Goal: Book appointment/travel/reservation

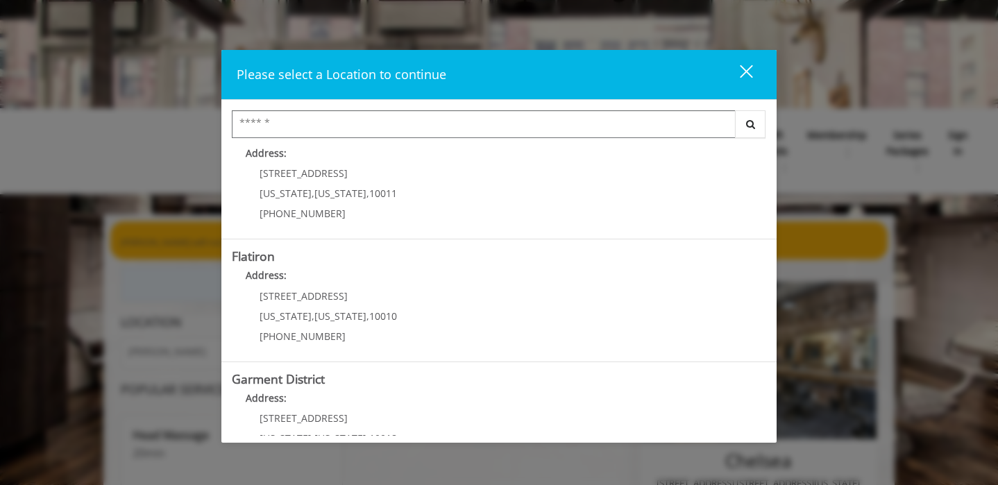
scroll to position [301, 0]
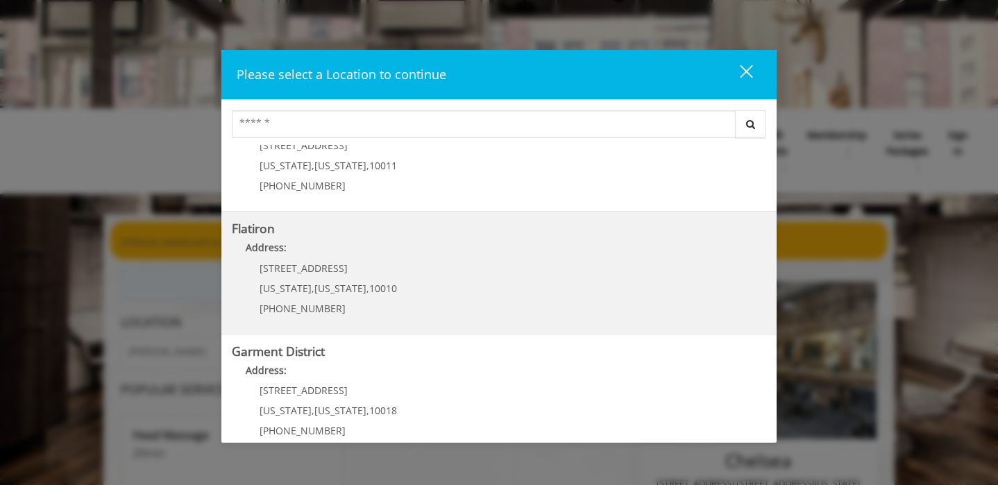
click at [328, 291] on span "[US_STATE]" at bounding box center [340, 288] width 52 height 13
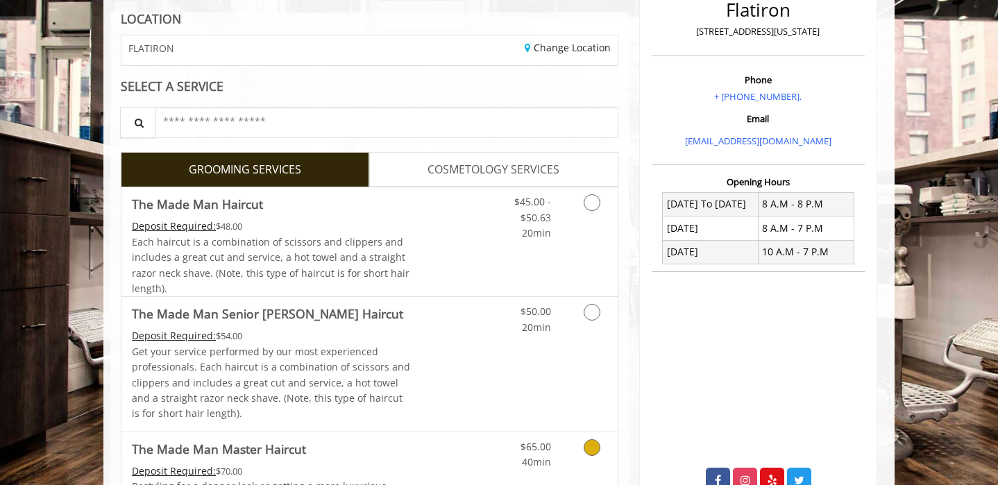
scroll to position [306, 0]
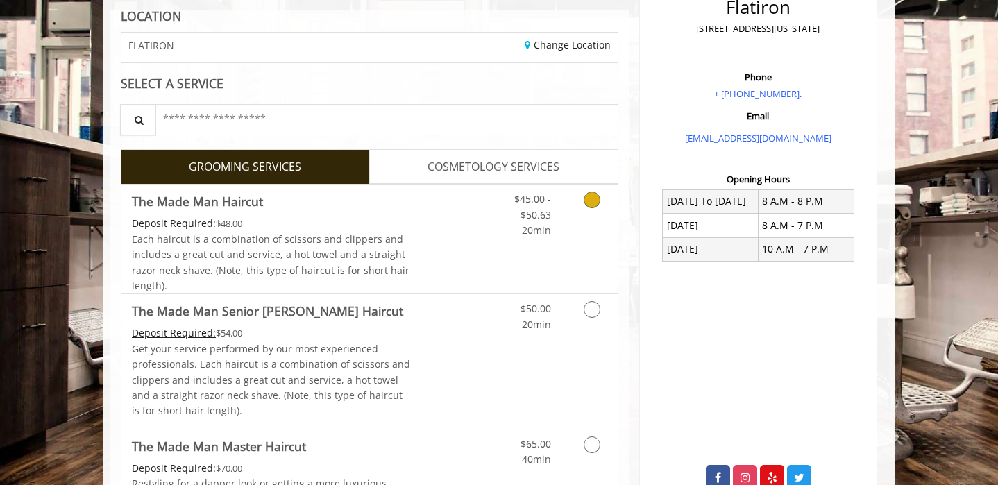
click at [419, 185] on link "Discounted Price" at bounding box center [452, 239] width 83 height 109
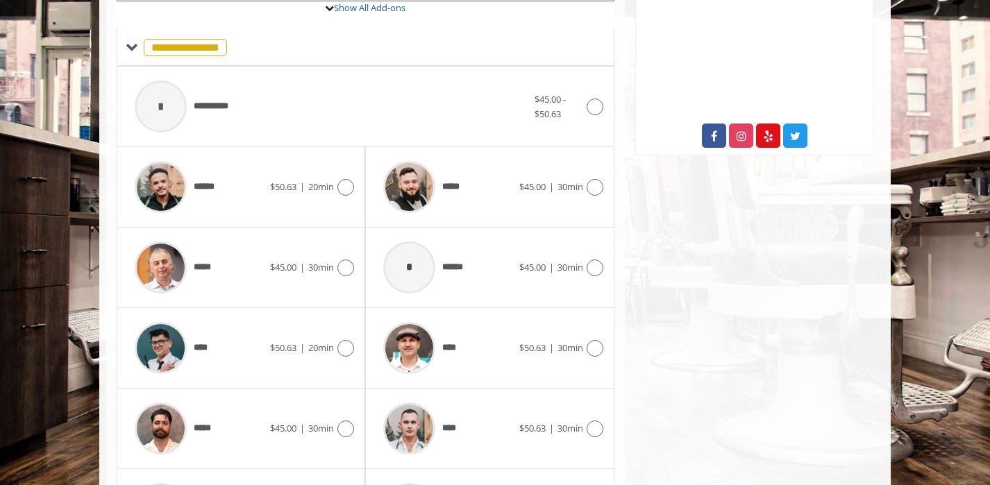
scroll to position [653, 0]
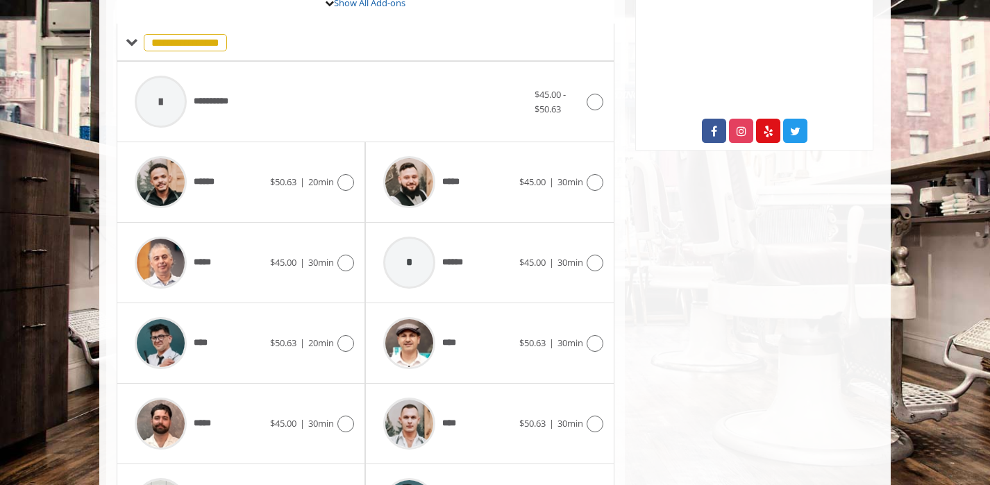
click at [512, 439] on div "**********" at bounding box center [365, 110] width 519 height 895
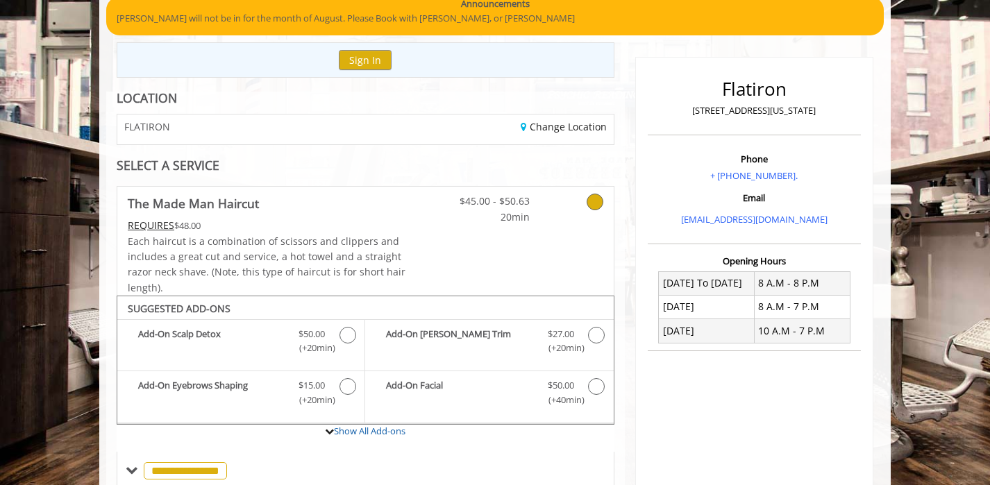
scroll to position [0, 0]
